Goal: Obtain resource: Obtain resource

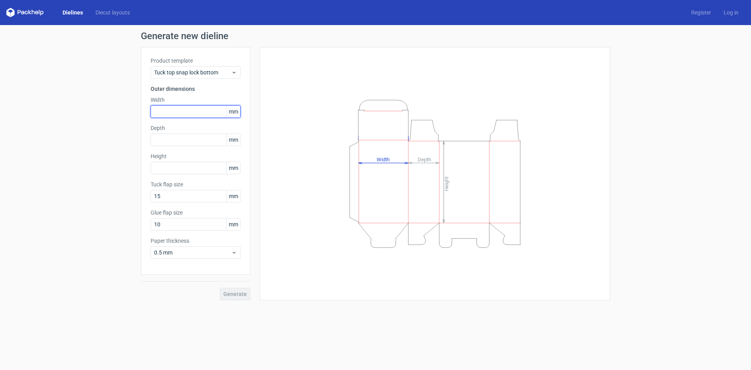
click at [192, 106] on input "text" at bounding box center [196, 111] width 90 height 13
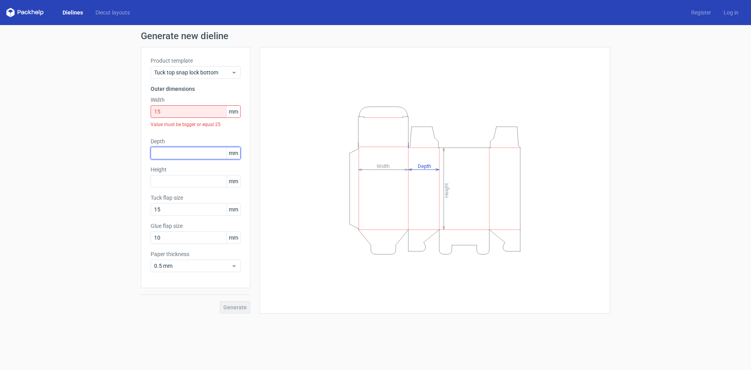
click at [191, 139] on div "Depth mm" at bounding box center [196, 148] width 90 height 22
click at [187, 113] on input "15" at bounding box center [196, 111] width 90 height 13
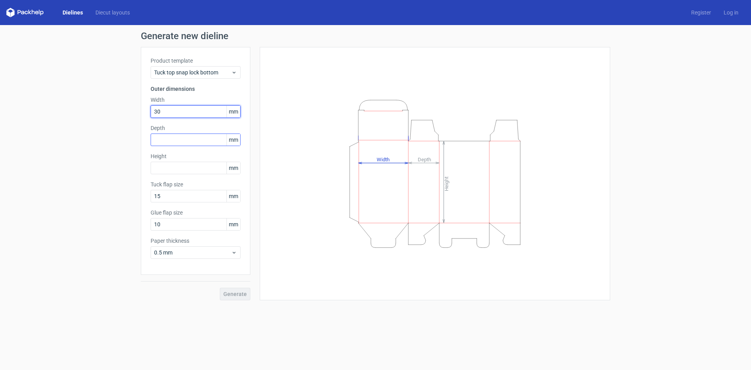
type input "30"
click at [192, 143] on input "text" at bounding box center [196, 139] width 90 height 13
type input "50"
click at [183, 162] on input "text" at bounding box center [196, 168] width 90 height 13
click at [197, 266] on div "Product template Tuck top snap lock bottom Outer dimensions Width 30 mm Depth 5…" at bounding box center [196, 161] width 110 height 228
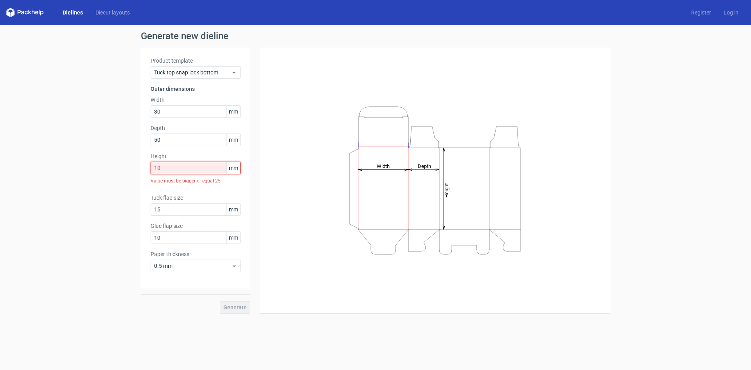
click at [171, 169] on input "10" at bounding box center [196, 168] width 90 height 13
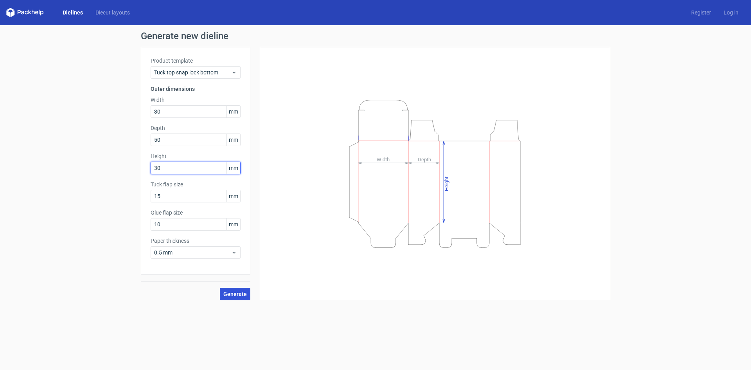
type input "30"
click at [233, 293] on span "Generate" at bounding box center [234, 293] width 23 height 5
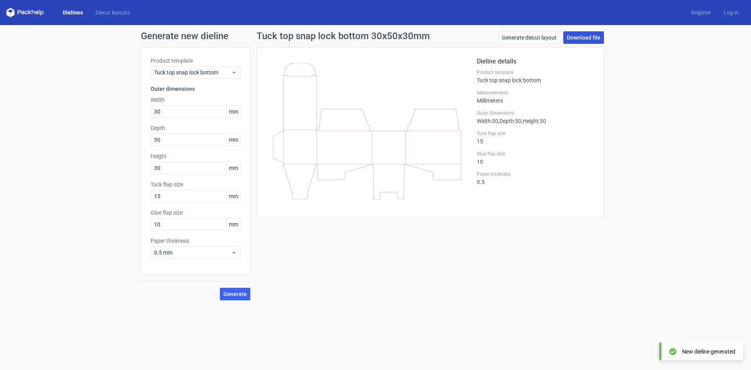
click at [582, 37] on link "Download file" at bounding box center [583, 37] width 41 height 13
click at [591, 38] on link "Download file" at bounding box center [583, 37] width 41 height 13
click at [530, 36] on link "Generate diecut layout" at bounding box center [529, 37] width 62 height 13
